Goal: Find specific page/section: Find specific page/section

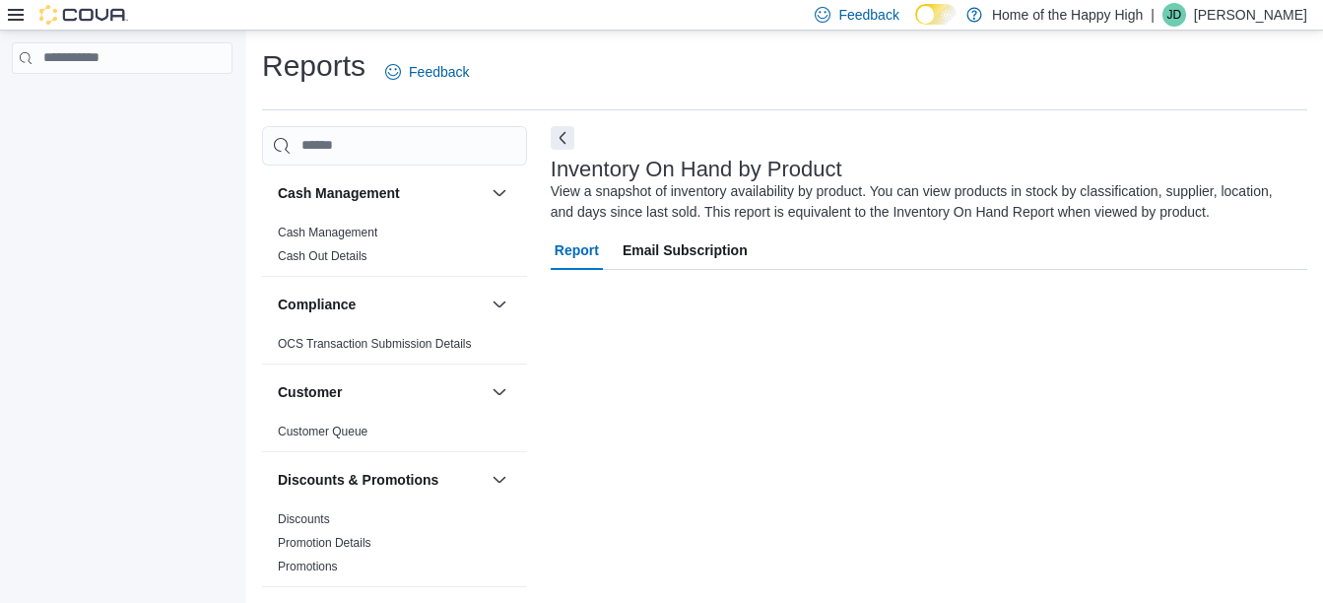
scroll to position [31, 0]
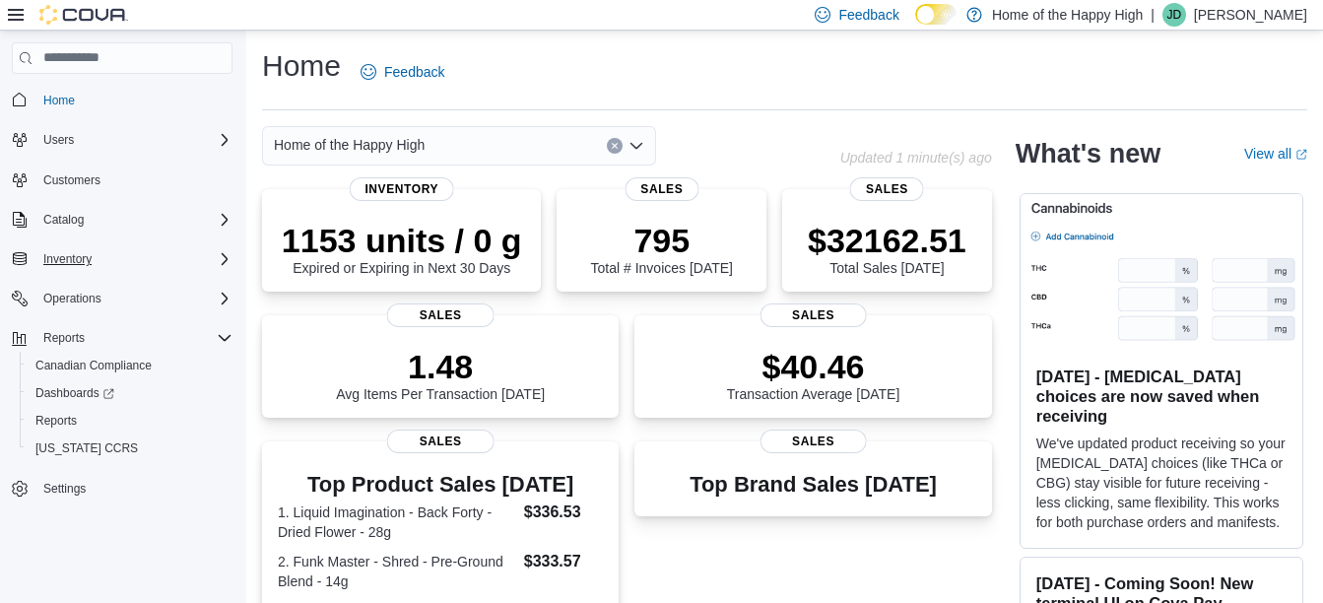
click at [103, 253] on div "Inventory" at bounding box center [133, 259] width 197 height 24
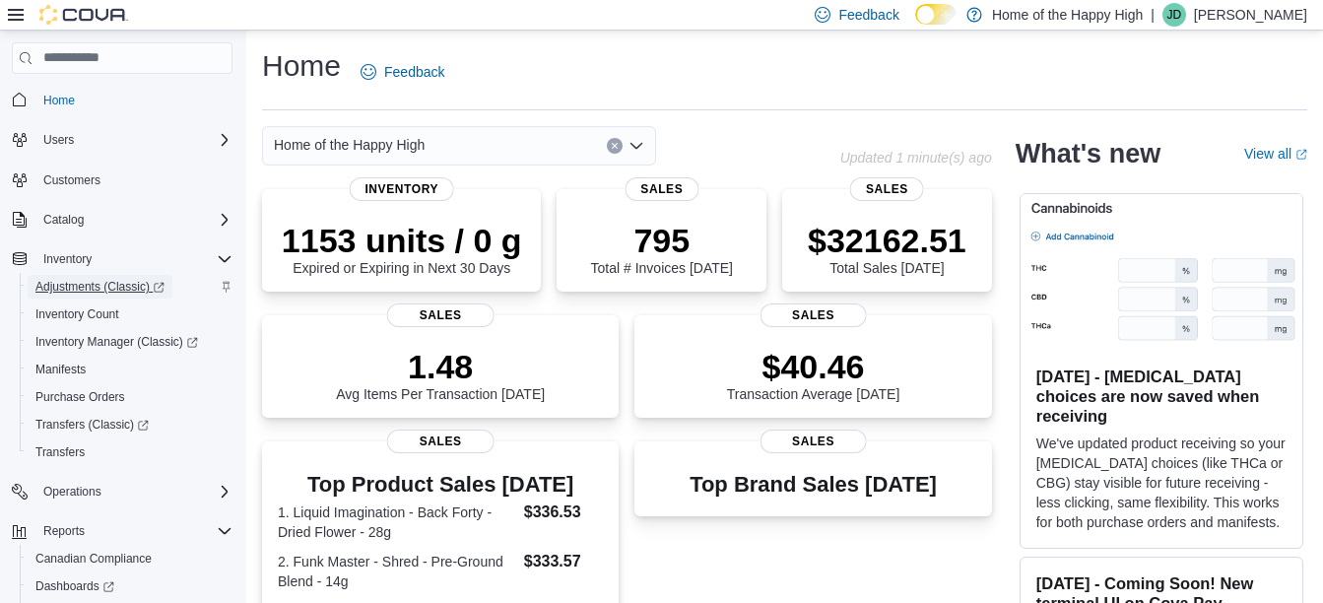
click at [97, 283] on span "Adjustments (Classic)" at bounding box center [99, 287] width 129 height 16
